Goal: Complete application form: Complete application form

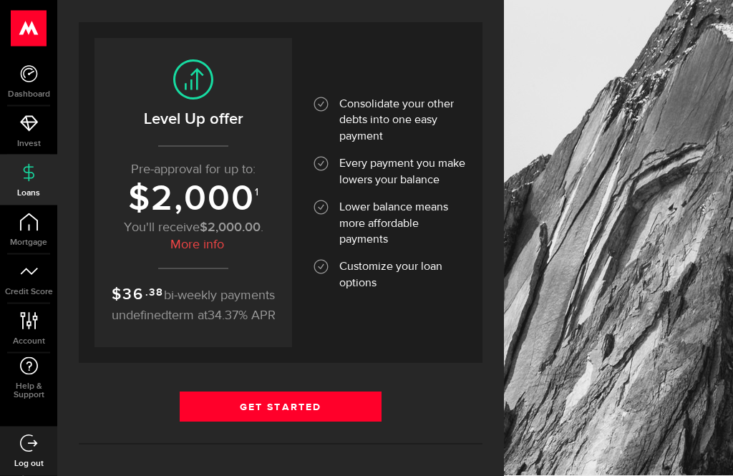
scroll to position [151, 0]
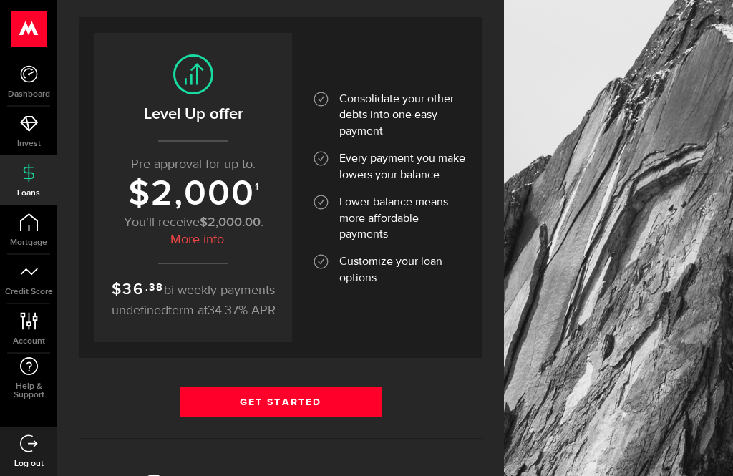
click at [232, 416] on link "Get Started" at bounding box center [281, 402] width 202 height 30
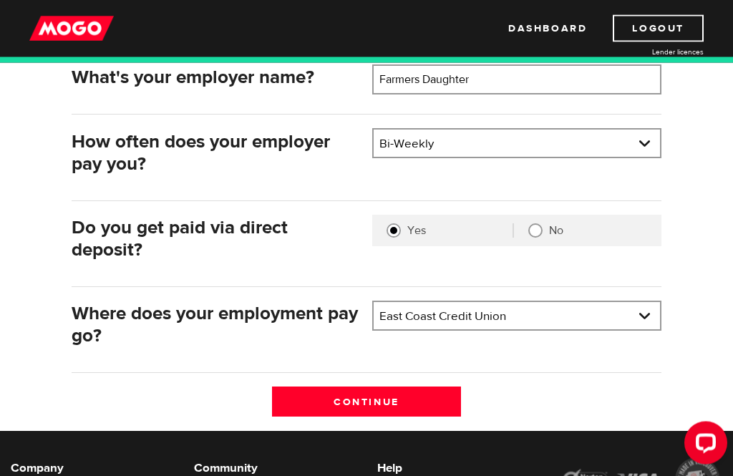
scroll to position [250, 0]
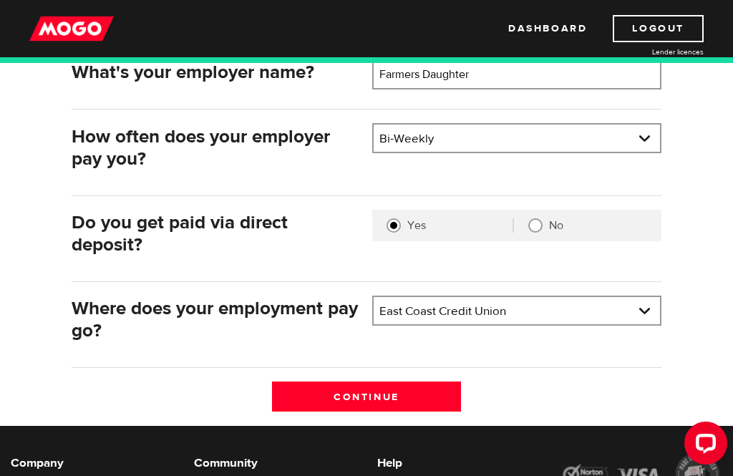
click at [650, 307] on select "Bank BMO / Bank of Montreal CIBC / Canadian Imperial Bank of Commerce CWB / Can…" at bounding box center [517, 312] width 287 height 30
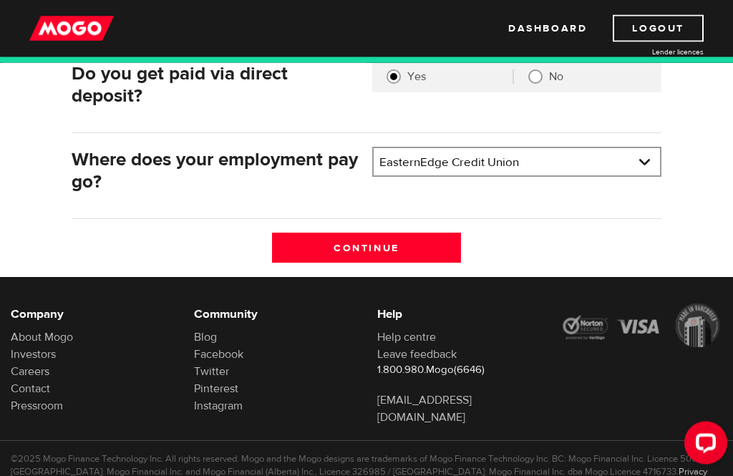
click at [398, 160] on select "Bank BMO / Bank of Montreal CIBC / Canadian Imperial Bank of Commerce CWB / Can…" at bounding box center [517, 164] width 287 height 30
click at [546, 159] on select "Bank BMO / Bank of Montreal CIBC / Canadian Imperial Bank of Commerce CWB / Can…" at bounding box center [517, 163] width 287 height 30
select select "2"
click at [353, 247] on input "Continue" at bounding box center [366, 248] width 189 height 30
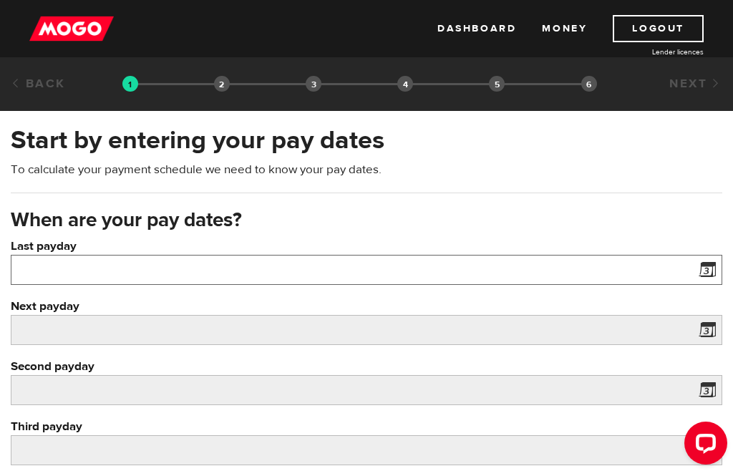
click at [77, 273] on input "Last payday" at bounding box center [367, 270] width 712 height 30
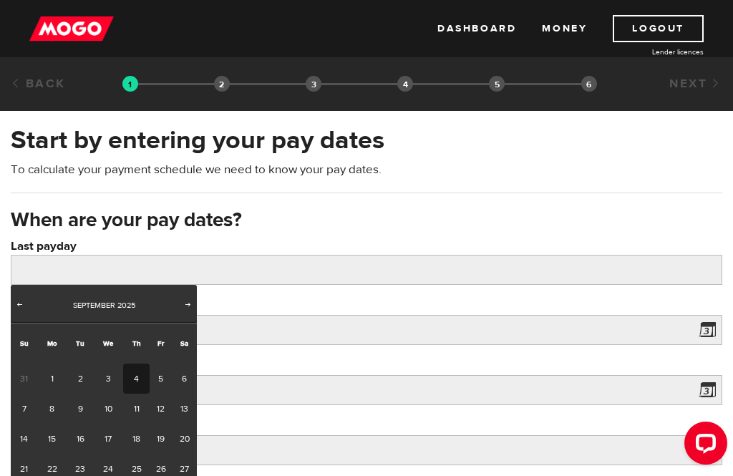
click at [133, 375] on link "4" at bounding box center [136, 379] width 27 height 30
type input "2025/09/04"
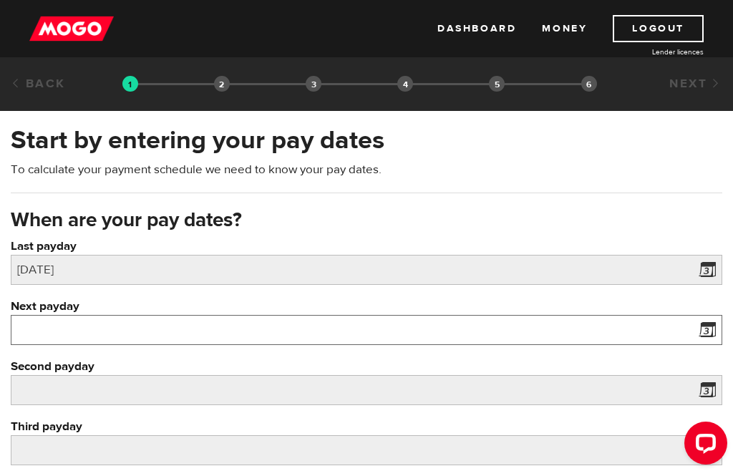
click at [57, 327] on input "Next payday" at bounding box center [367, 330] width 712 height 30
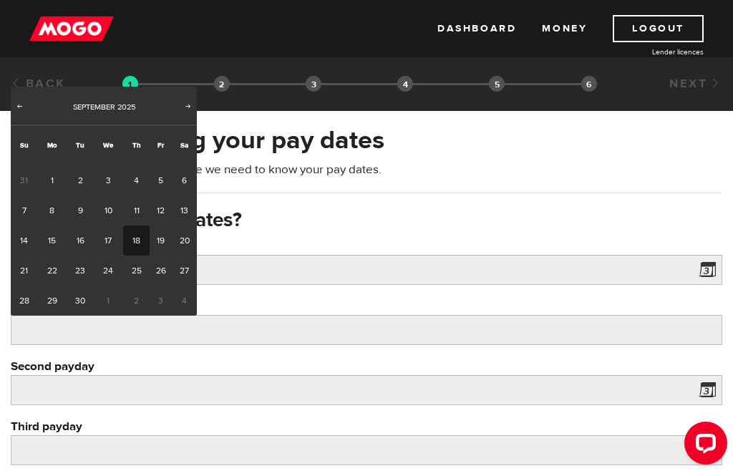
click at [136, 238] on link "18" at bounding box center [136, 241] width 27 height 30
type input "2025/09/18"
type input "2025/10/2"
type input "2025/10/16"
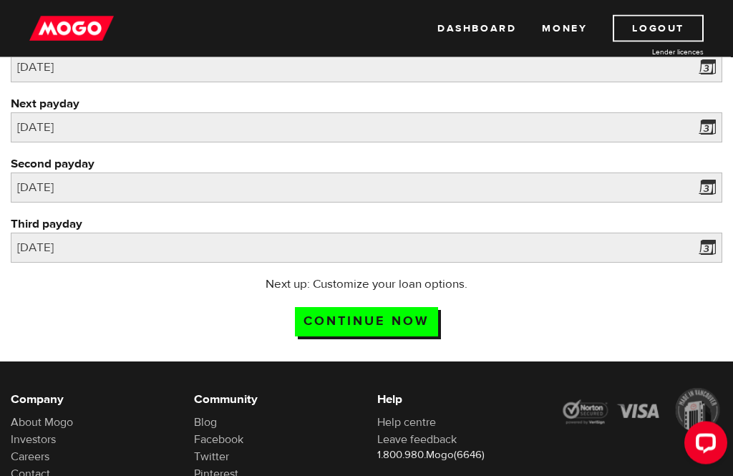
scroll to position [206, 0]
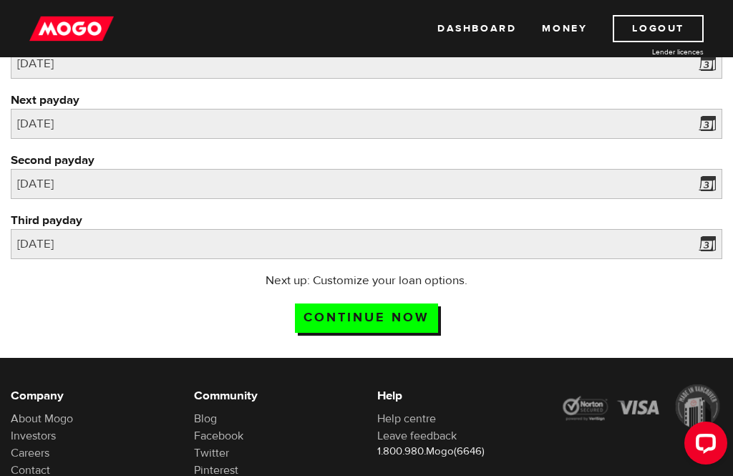
click at [328, 319] on input "Continue now" at bounding box center [366, 318] width 143 height 29
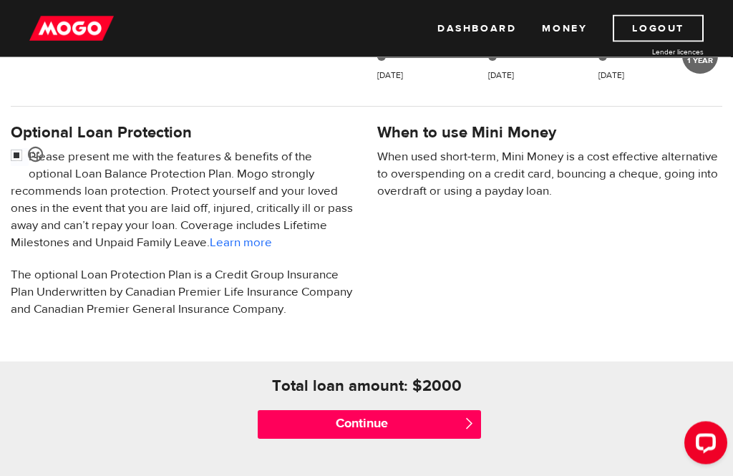
scroll to position [427, 0]
click at [334, 420] on input "Continue" at bounding box center [369, 424] width 223 height 29
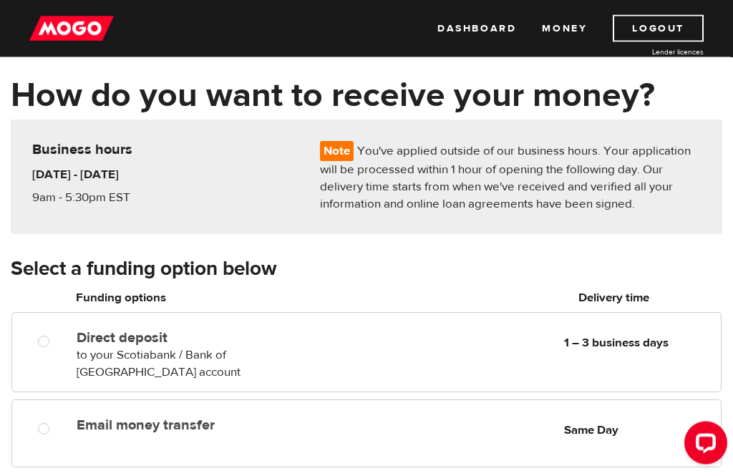
scroll to position [56, 0]
click at [39, 430] on input "Email money transfer" at bounding box center [47, 431] width 18 height 18
radio input "true"
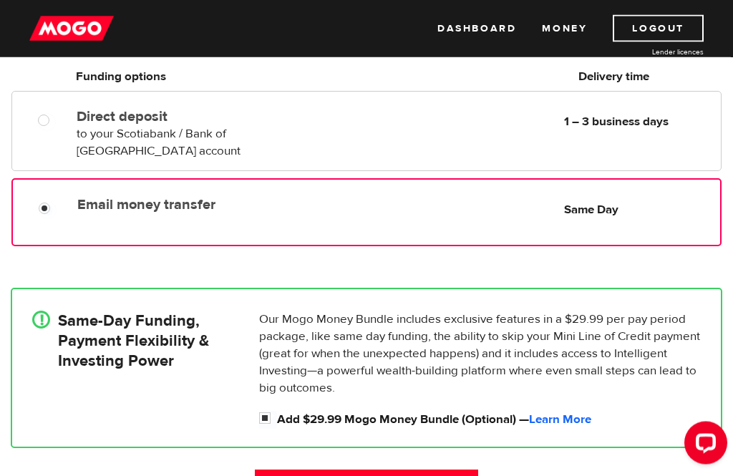
scroll to position [284, 0]
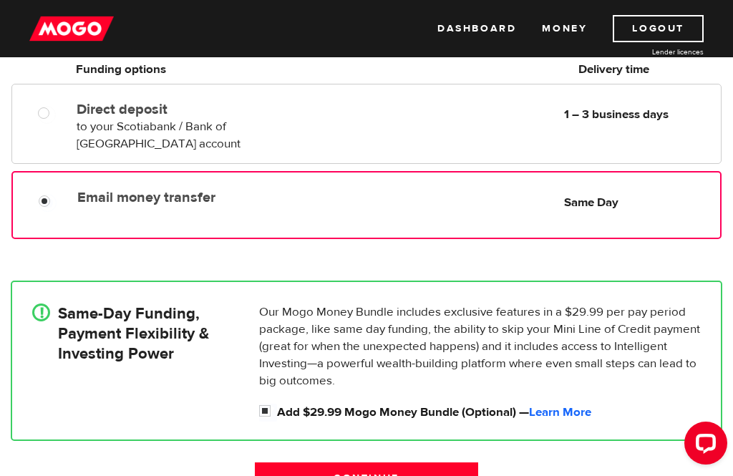
click at [313, 476] on input "Continue" at bounding box center [366, 478] width 223 height 30
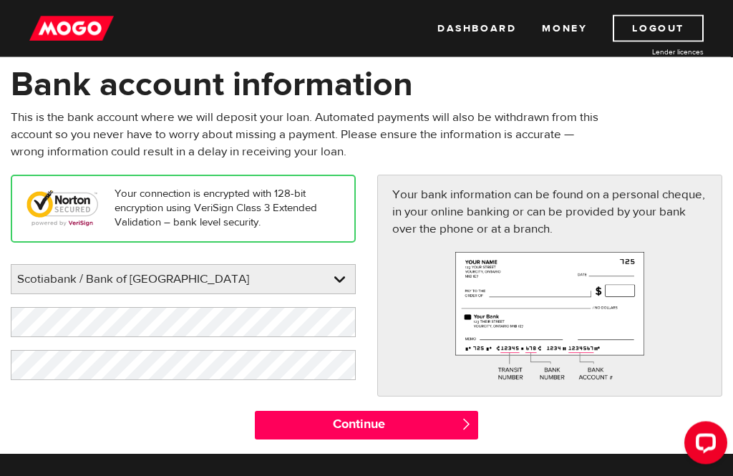
scroll to position [67, 0]
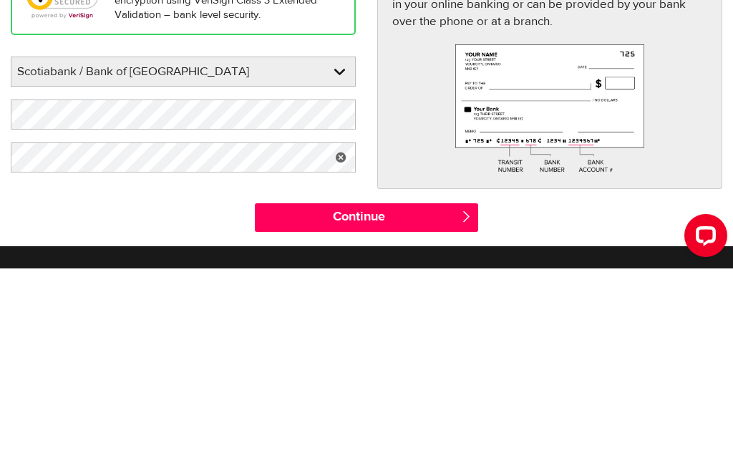
click at [125, 265] on select "BMO / Bank of Montreal CIBC / Canadian Imperial Bank of Commerce CWB / Canadian…" at bounding box center [183, 280] width 344 height 30
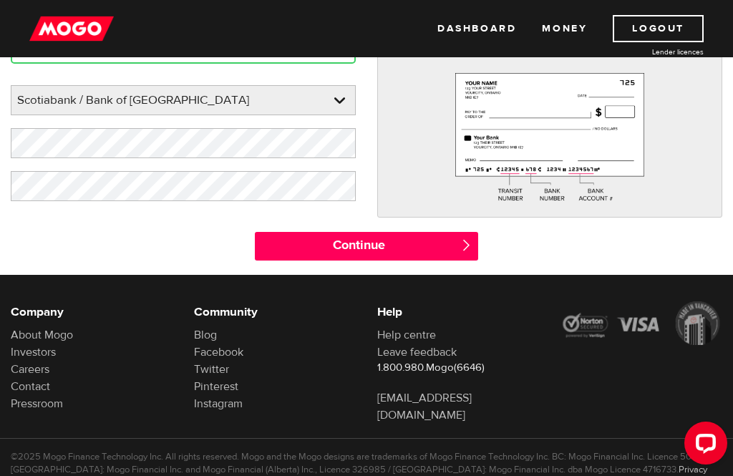
click at [330, 241] on input "Continue" at bounding box center [366, 246] width 223 height 29
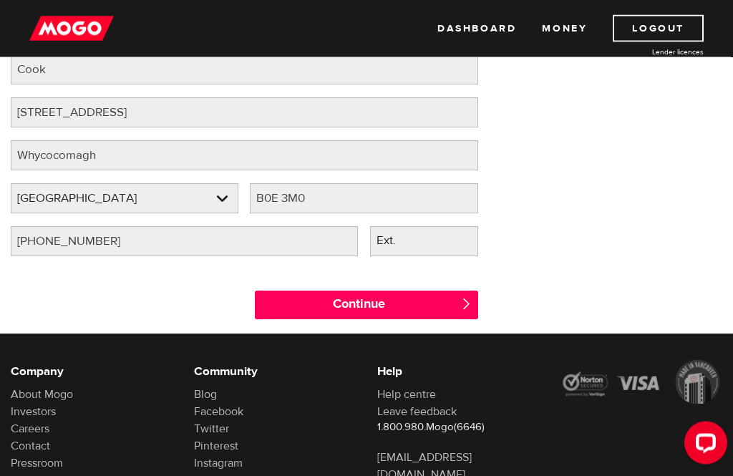
scroll to position [191, 0]
click at [304, 304] on input "Continue" at bounding box center [366, 305] width 223 height 29
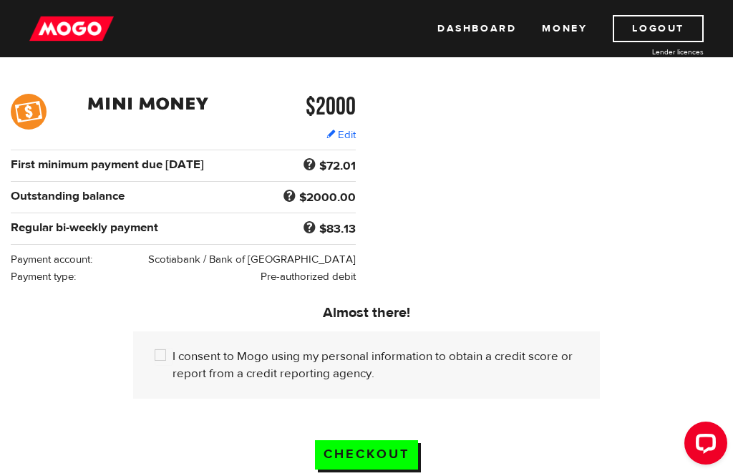
scroll to position [211, 0]
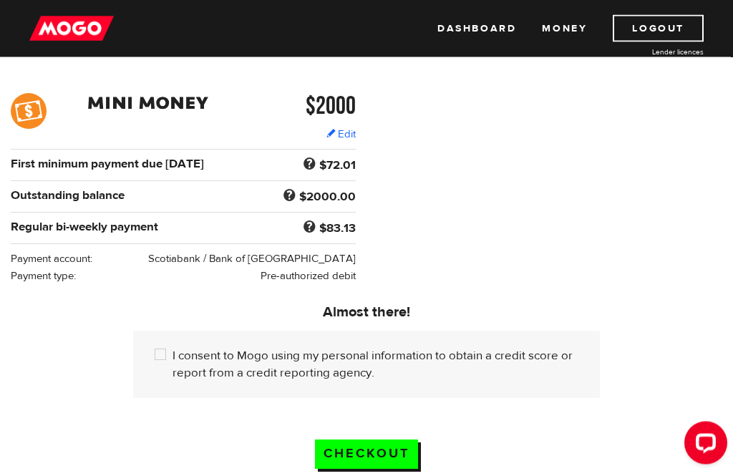
click at [160, 352] on input "I consent to Mogo using my personal information to obtain a credit score or rep…" at bounding box center [164, 357] width 18 height 18
checkbox input "true"
click at [341, 456] on input "Checkout" at bounding box center [366, 455] width 103 height 29
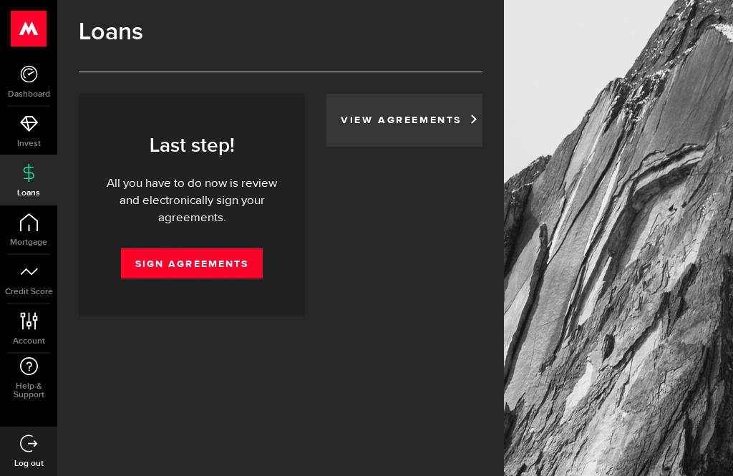
click at [173, 266] on link "Sign Agreements" at bounding box center [192, 264] width 142 height 30
